Goal: Find specific page/section: Find specific page/section

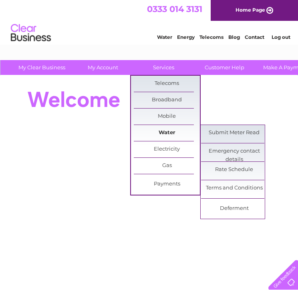
click at [173, 131] on link "Water" at bounding box center [167, 133] width 66 height 16
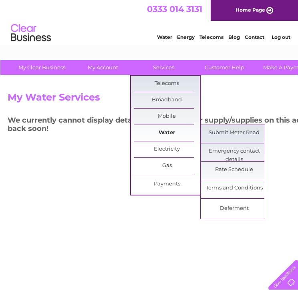
click at [170, 131] on link "Water" at bounding box center [167, 133] width 66 height 16
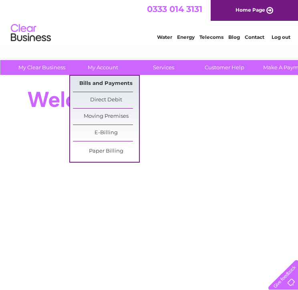
click at [100, 79] on link "Bills and Payments" at bounding box center [106, 84] width 66 height 16
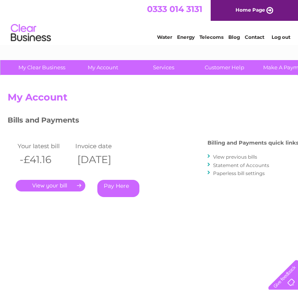
click at [68, 190] on link "." at bounding box center [51, 186] width 70 height 12
